Goal: Task Accomplishment & Management: Manage account settings

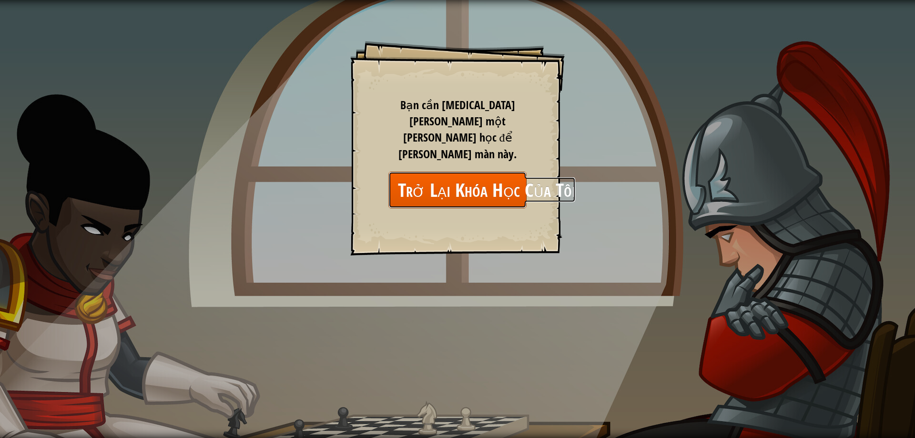
click at [473, 171] on link "Trở Lại Khóa Học Của Tôi" at bounding box center [457, 189] width 138 height 37
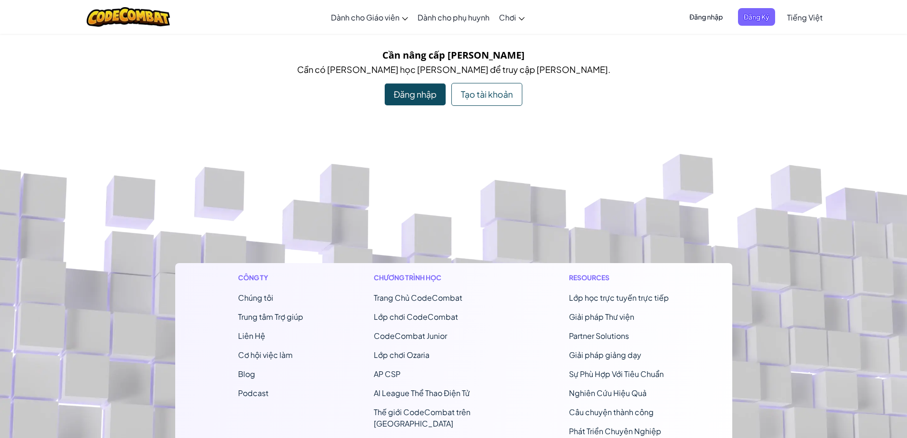
click at [690, 18] on span "Đăng nhập" at bounding box center [706, 17] width 45 height 18
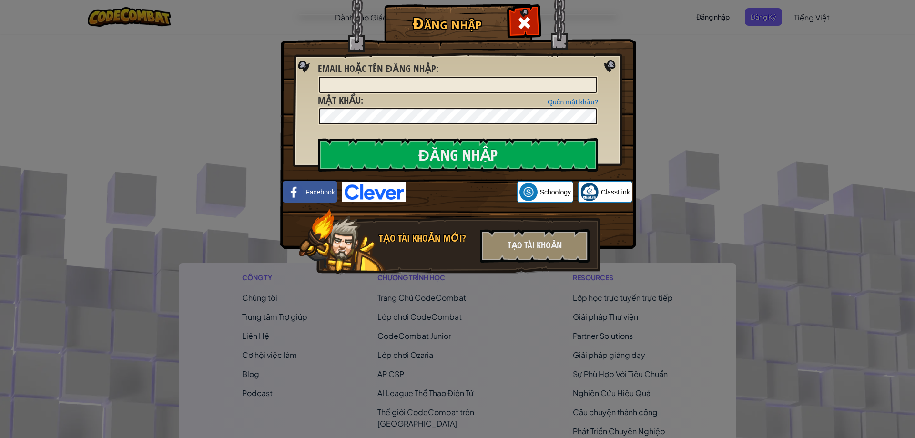
click at [432, 73] on span "Email hoặc tên đăng nhập" at bounding box center [377, 68] width 118 height 13
click at [432, 77] on input "Email hoặc tên đăng nhập :" at bounding box center [458, 85] width 278 height 16
click at [429, 78] on input "Email hoặc tên đăng nhập :" at bounding box center [458, 85] width 278 height 16
type input "teacher.sondt"
click at [318, 138] on input "Đăng nhập" at bounding box center [458, 154] width 280 height 33
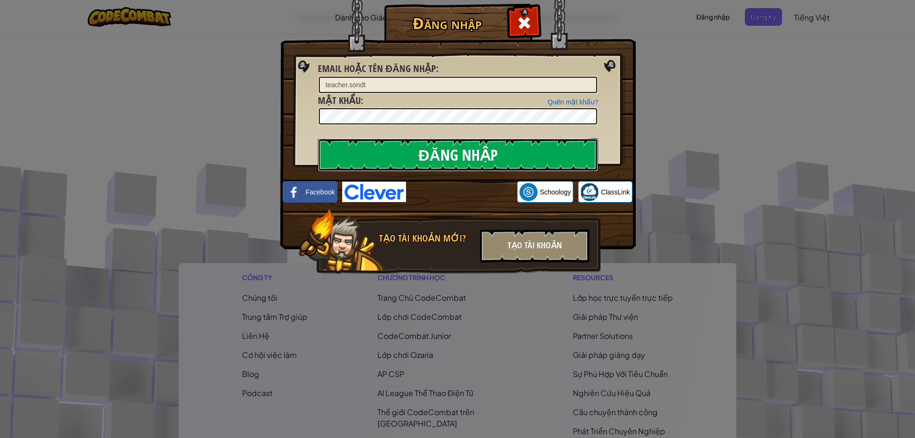
click at [403, 148] on input "Đăng nhập" at bounding box center [458, 154] width 280 height 33
